Goal: Information Seeking & Learning: Learn about a topic

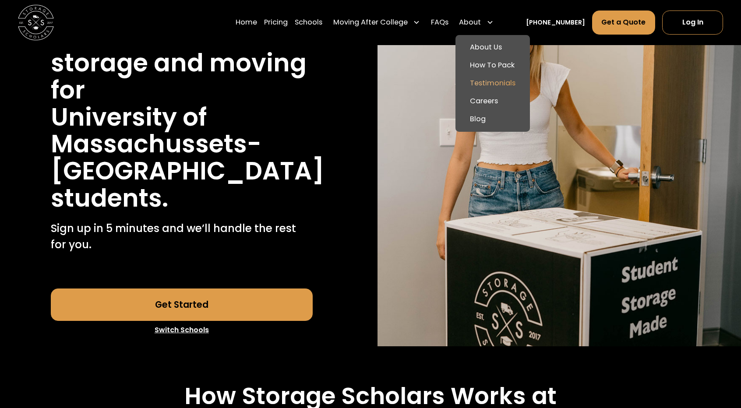
scroll to position [161, 0]
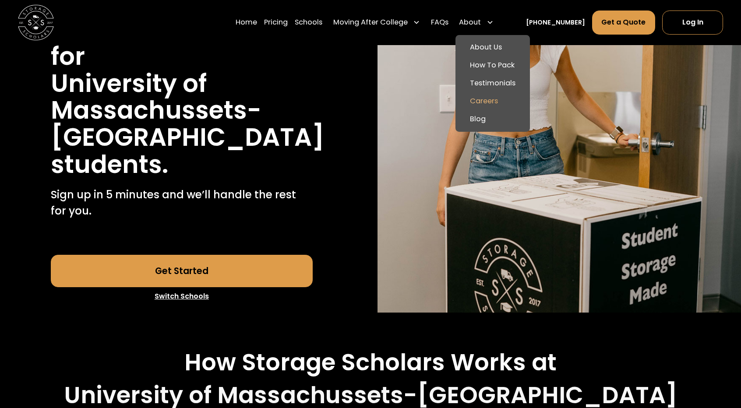
click at [517, 102] on link "Careers" at bounding box center [492, 101] width 67 height 18
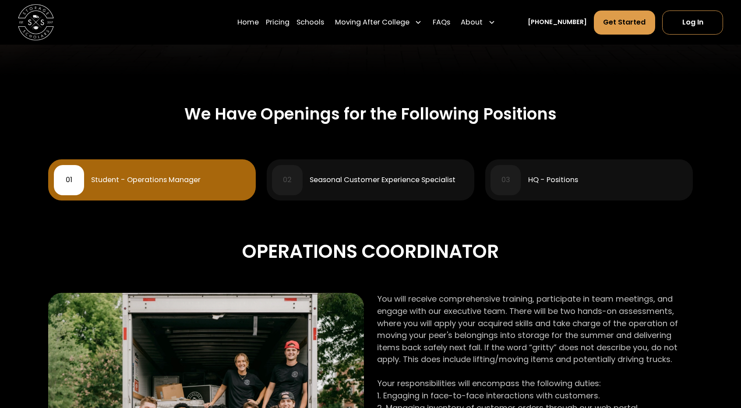
scroll to position [329, 0]
click at [552, 198] on link "03 HQ - Positions" at bounding box center [589, 179] width 208 height 41
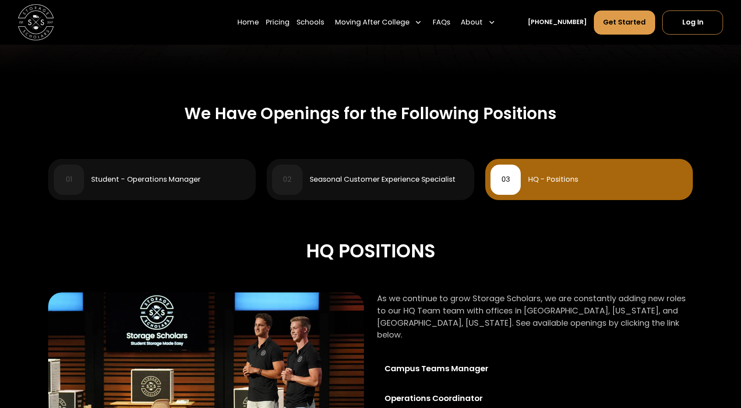
click at [419, 182] on div "Seasonal Customer Experience Specialist" at bounding box center [383, 179] width 146 height 7
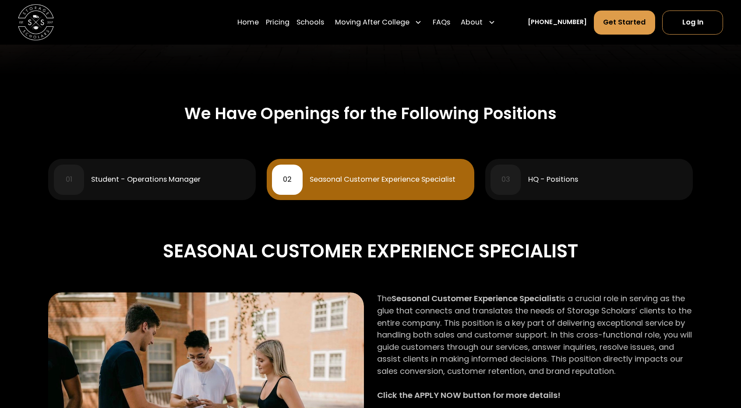
click at [206, 173] on div "01 Student - Operations Manager" at bounding box center [152, 180] width 197 height 30
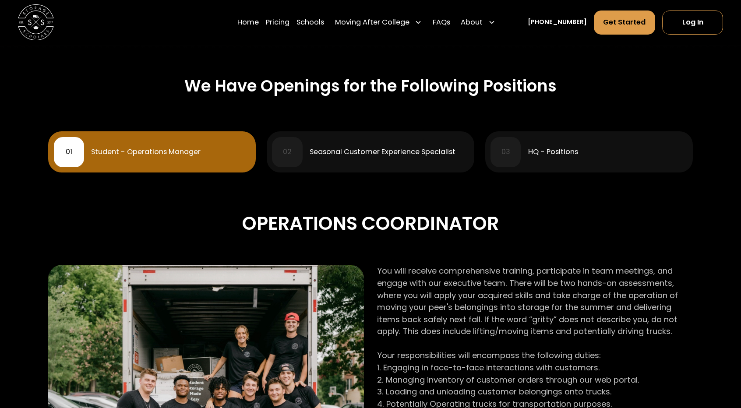
scroll to position [356, 0]
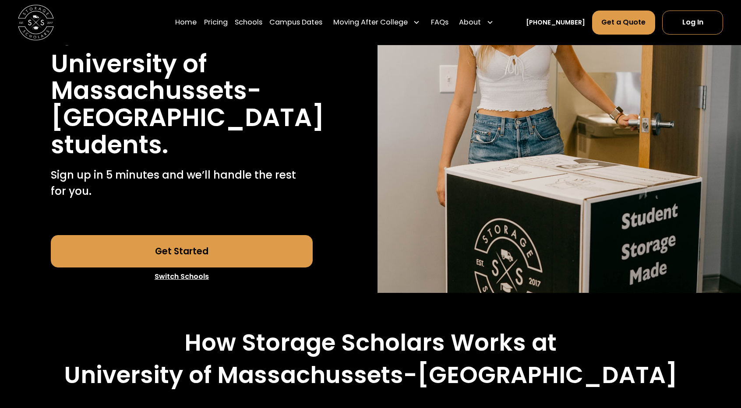
scroll to position [161, 0]
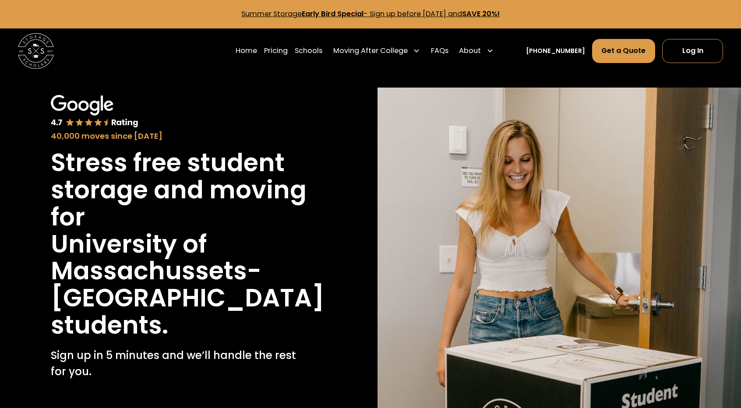
click at [271, 49] on div "Home Pricing Schools Moving After College Commercial Moving Post Grad Moving Ge…" at bounding box center [367, 51] width 262 height 25
click at [257, 49] on link "Home" at bounding box center [246, 51] width 21 height 25
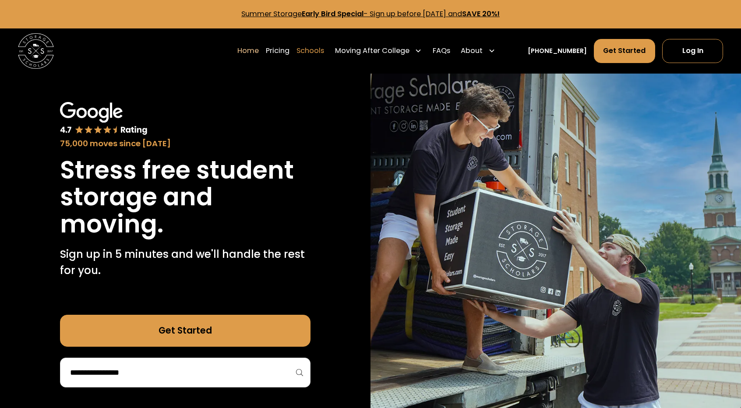
click at [324, 51] on link "Schools" at bounding box center [310, 51] width 28 height 25
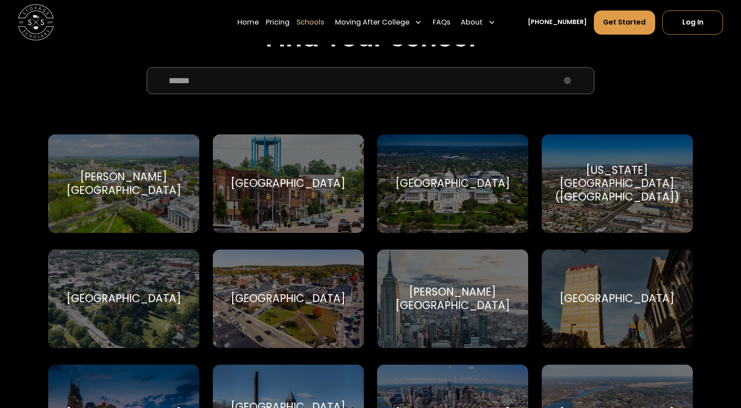
click at [353, 77] on input "School Select Form" at bounding box center [370, 80] width 447 height 27
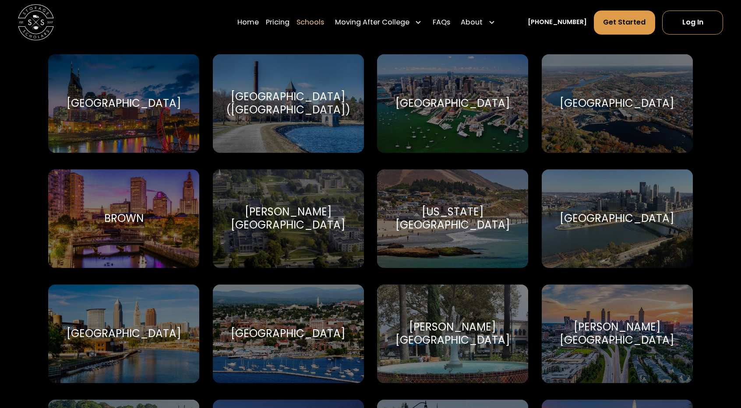
scroll to position [630, 0]
